Goal: Task Accomplishment & Management: Use online tool/utility

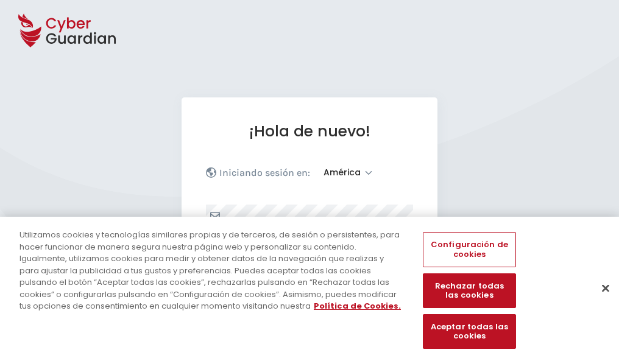
select select "América"
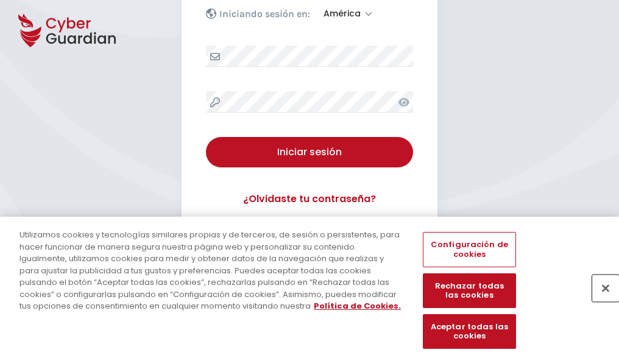
click at [599, 301] on button "Cerrar" at bounding box center [605, 288] width 27 height 27
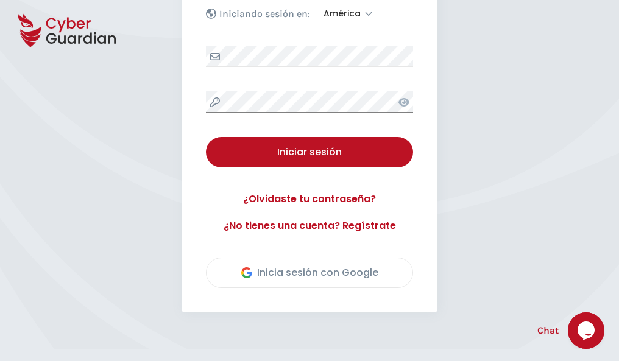
scroll to position [276, 0]
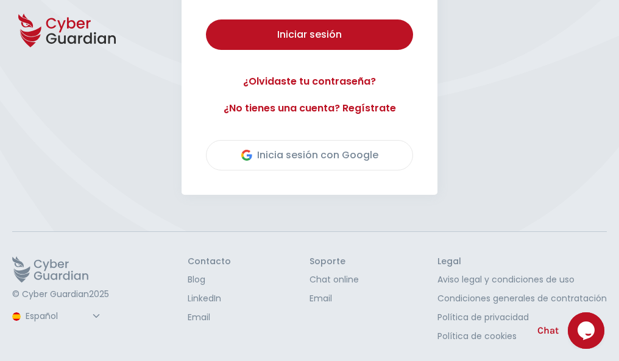
click at [206, 19] on button "Iniciar sesión" at bounding box center [309, 34] width 207 height 30
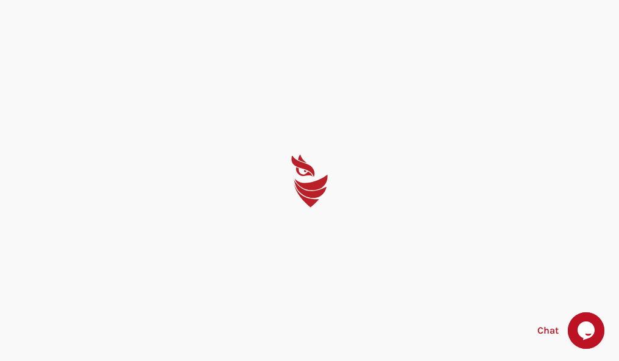
scroll to position [0, 0]
select select "English"
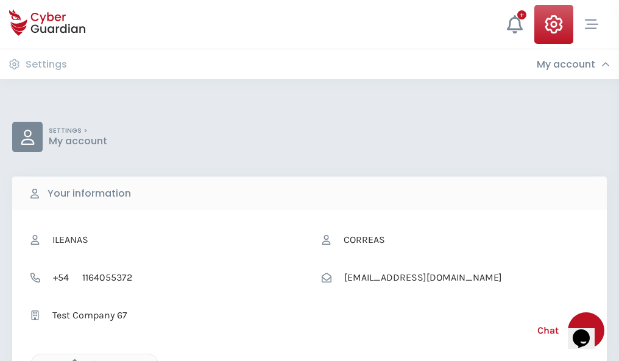
click at [71, 360] on icon "button" at bounding box center [71, 364] width 10 height 10
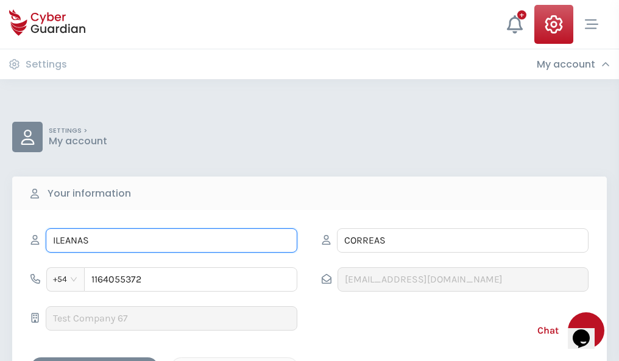
click at [171, 240] on input "ILEANAS" at bounding box center [171, 240] width 251 height 24
type input "I"
type input "Nidia"
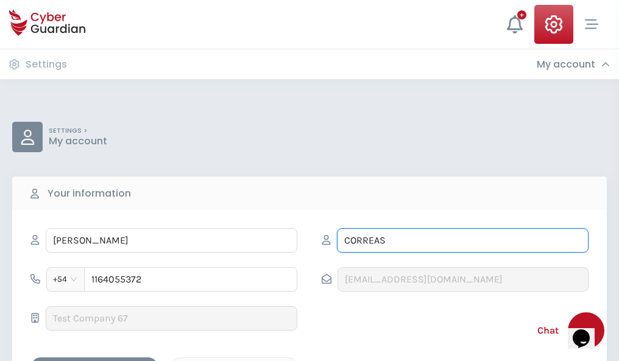
click at [462, 240] on input "CORREAS" at bounding box center [462, 240] width 251 height 24
type input "C"
type input "Perelló"
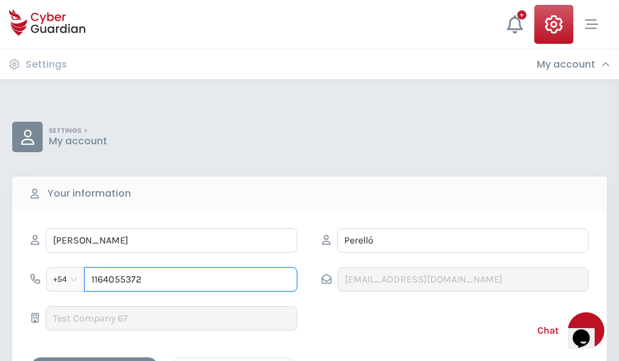
click at [191, 279] on input "1164055372" at bounding box center [190, 279] width 213 height 24
type input "1"
type input "4820402524"
click at [234, 360] on div "Cancel" at bounding box center [234, 367] width 108 height 15
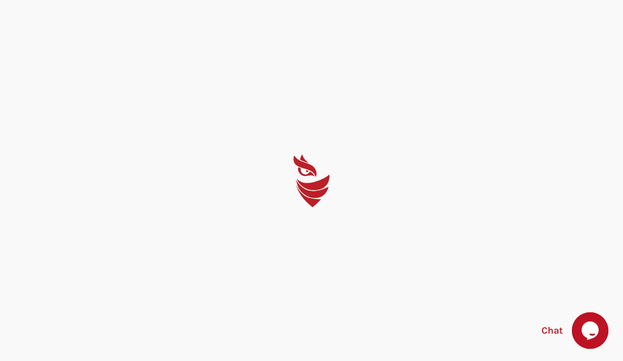
select select "English"
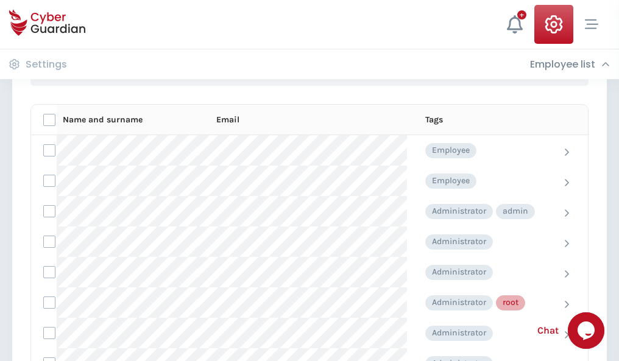
scroll to position [612, 0]
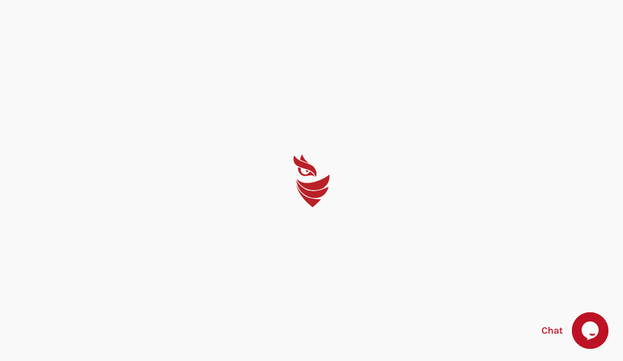
select select "English"
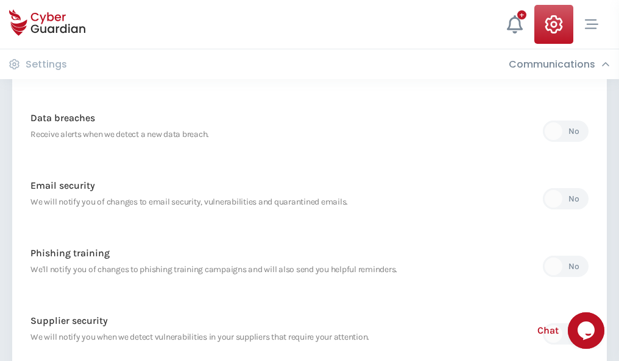
scroll to position [641, 0]
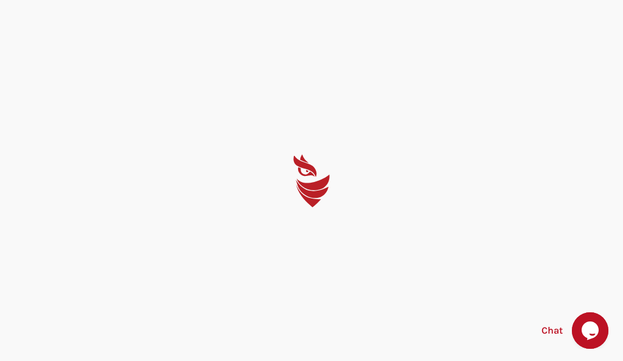
select select "English"
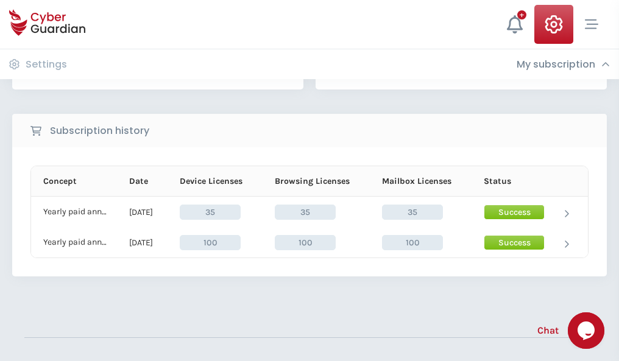
scroll to position [339, 0]
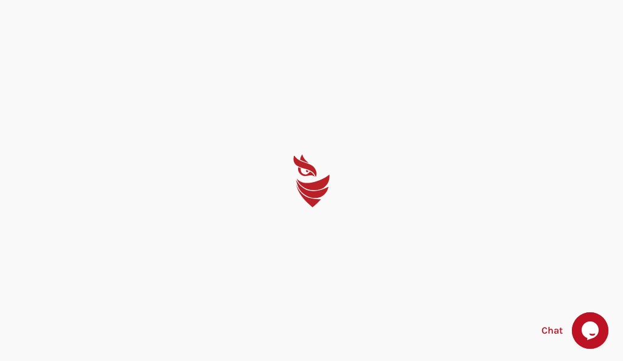
select select "English"
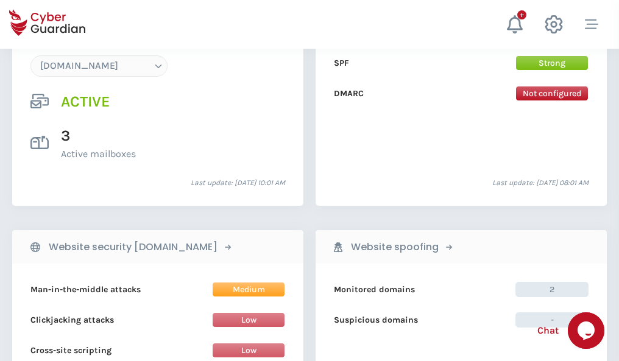
scroll to position [1297, 0]
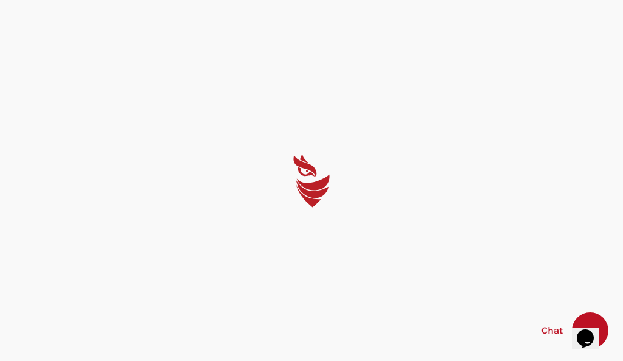
select select "English"
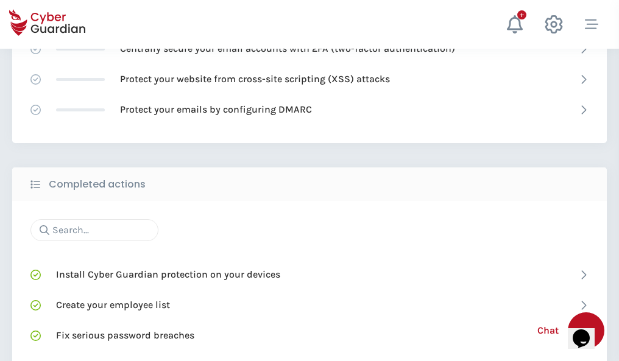
scroll to position [811, 0]
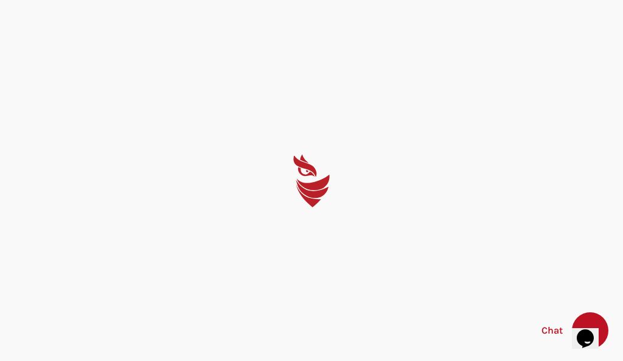
select select "English"
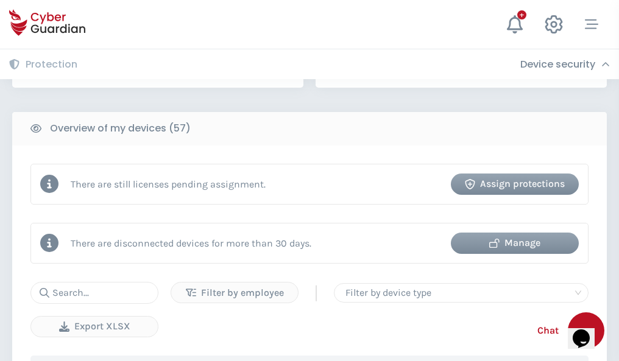
scroll to position [1180, 0]
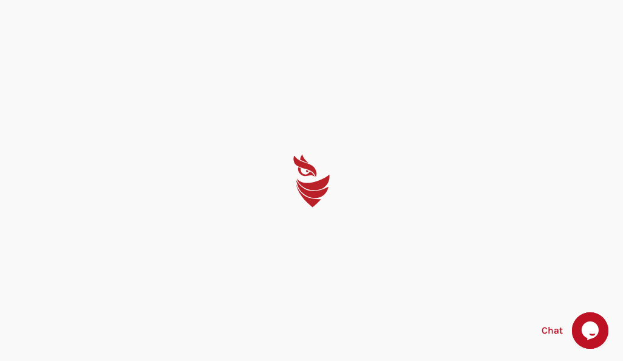
select select "English"
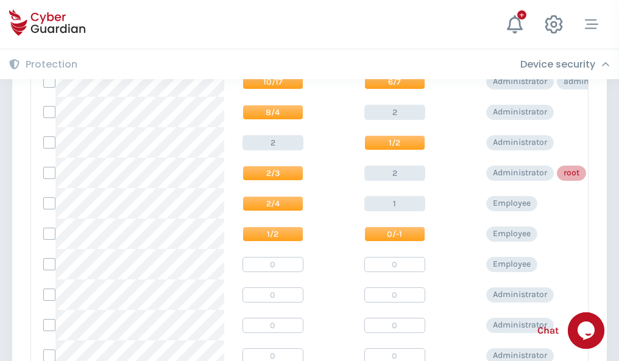
scroll to position [614, 0]
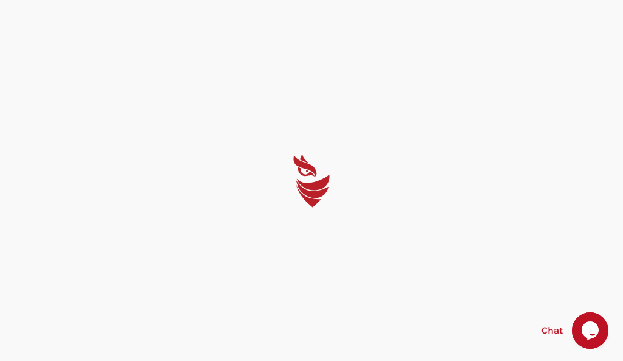
select select "English"
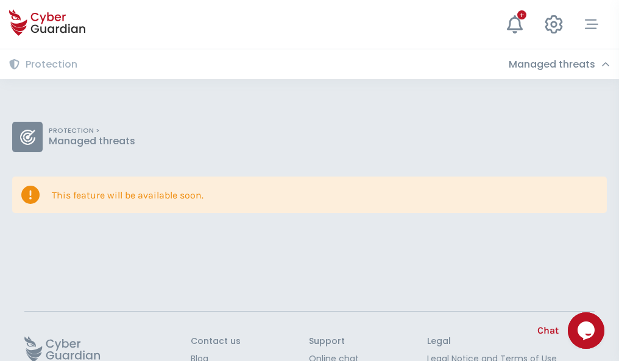
scroll to position [79, 0]
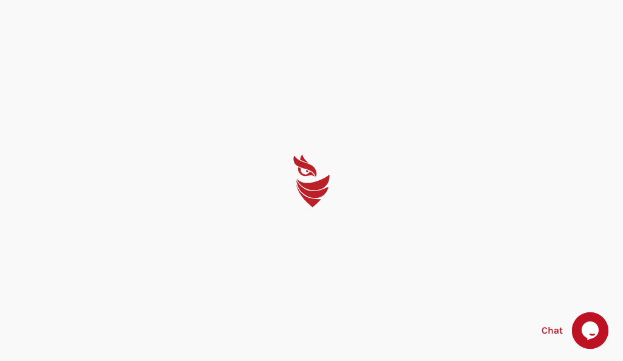
select select "English"
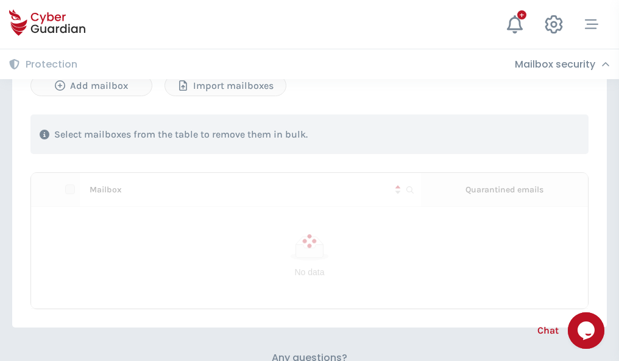
scroll to position [521, 0]
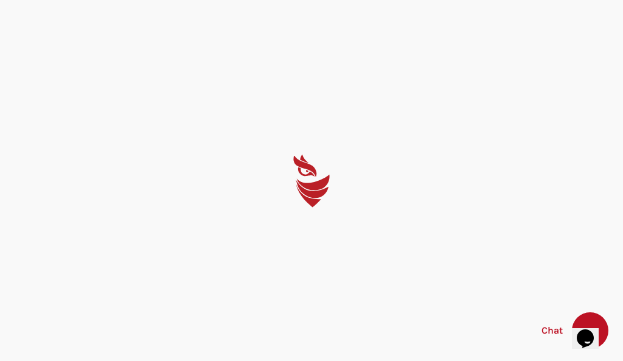
select select "English"
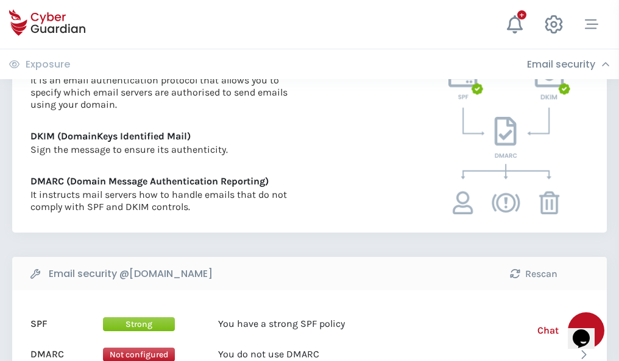
scroll to position [657, 0]
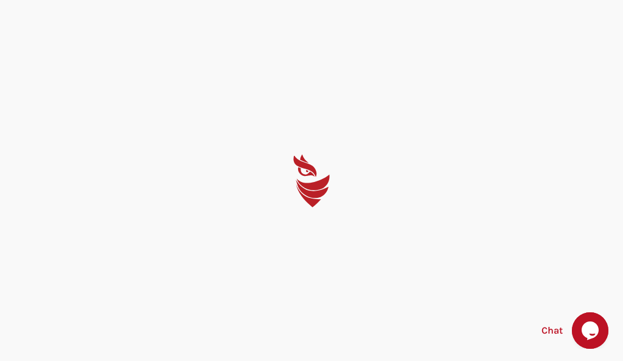
select select "English"
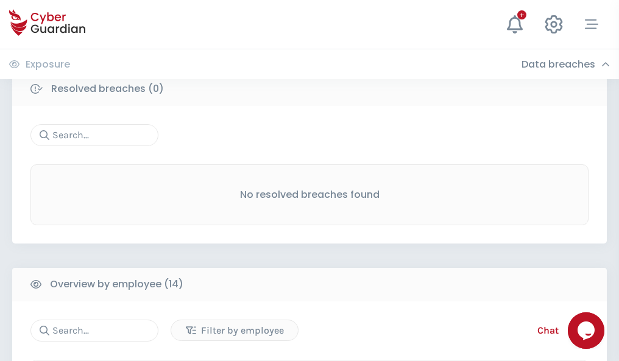
scroll to position [1099, 0]
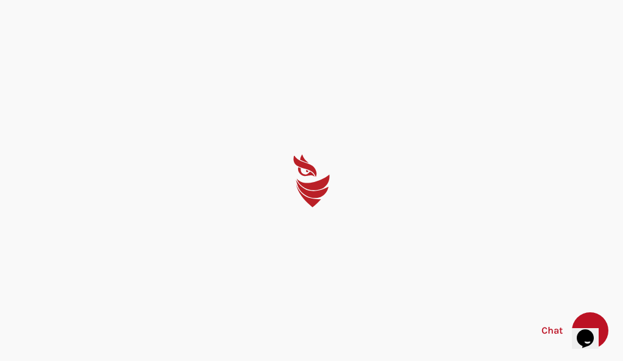
select select "English"
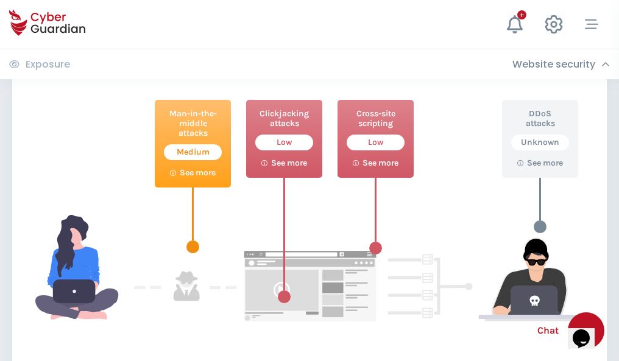
scroll to position [663, 0]
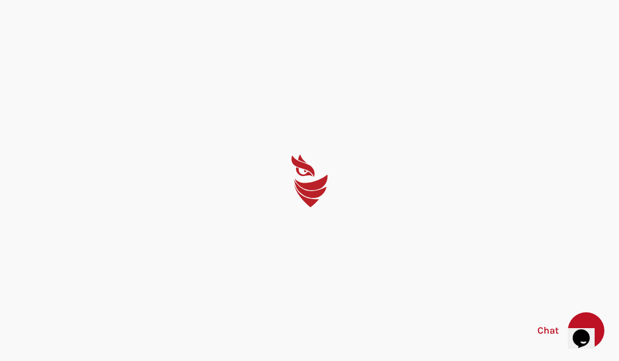
select select "English"
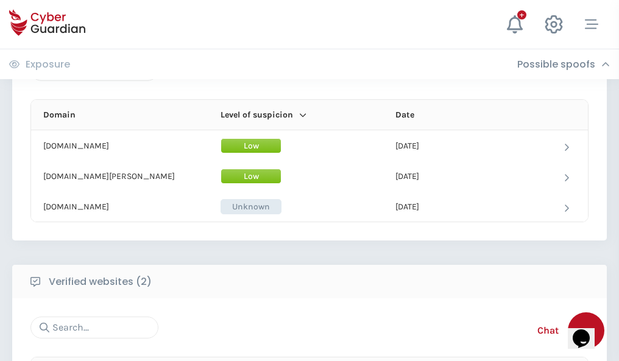
scroll to position [731, 0]
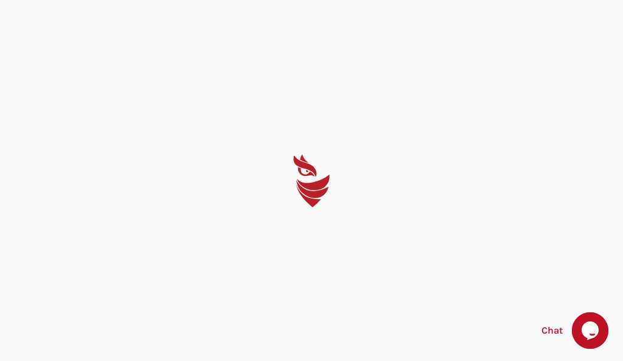
select select "English"
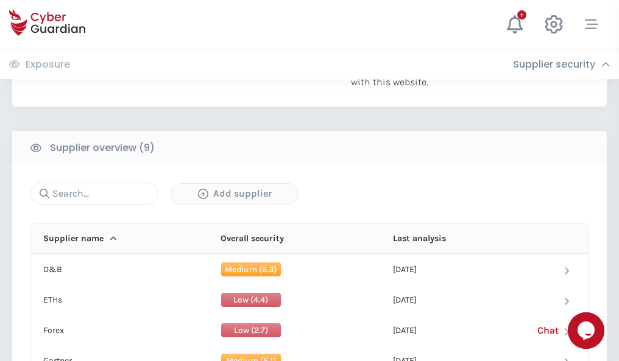
scroll to position [849, 0]
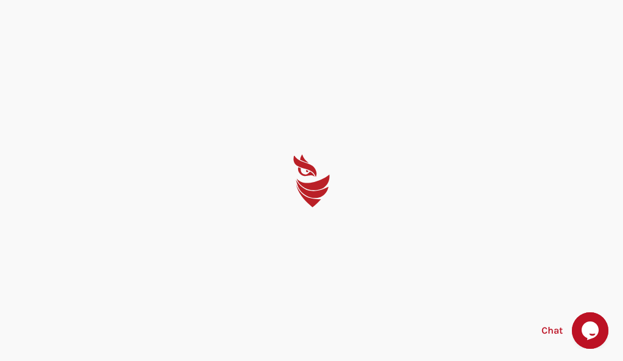
select select "English"
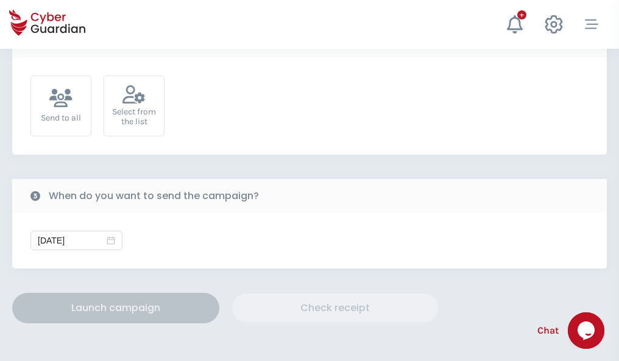
scroll to position [446, 0]
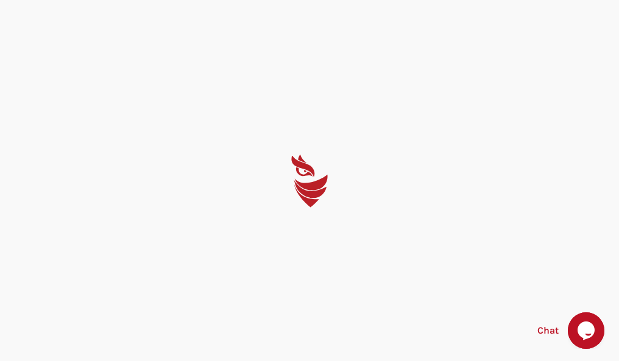
select select "English"
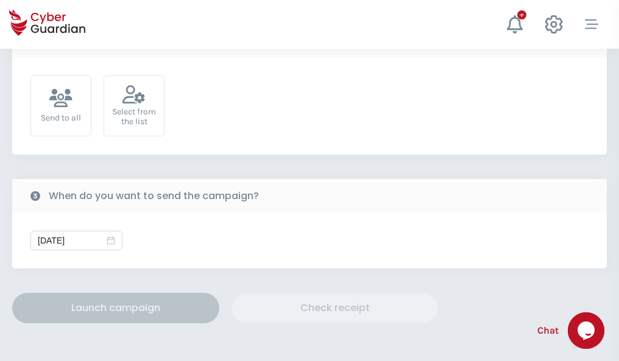
scroll to position [446, 0]
